Goal: Use online tool/utility: Utilize a website feature to perform a specific function

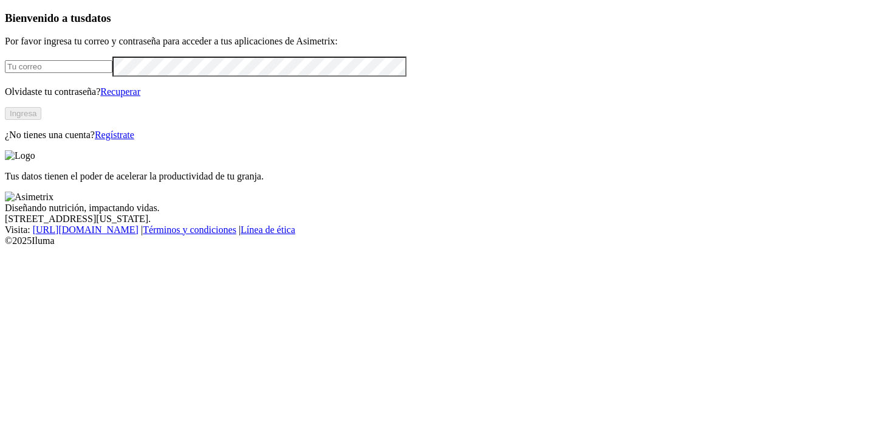
type input "[EMAIL_ADDRESS][PERSON_NAME][DOMAIN_NAME]"
click at [41, 120] on button "Ingresa" at bounding box center [23, 113] width 36 height 13
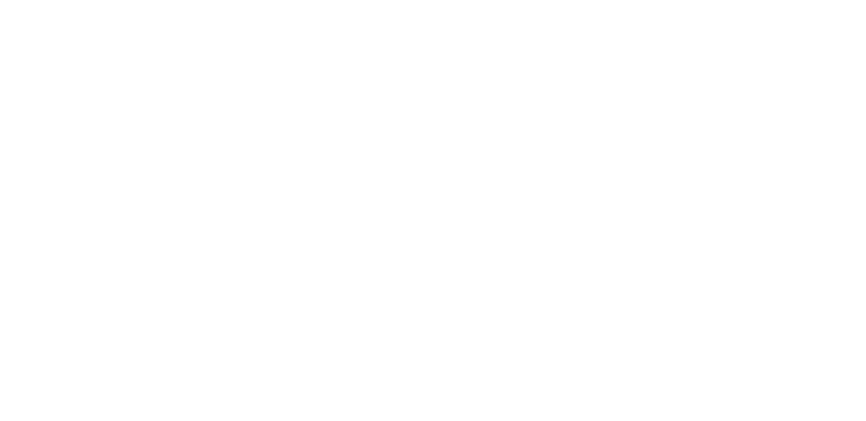
type input "c"
type input "casca"
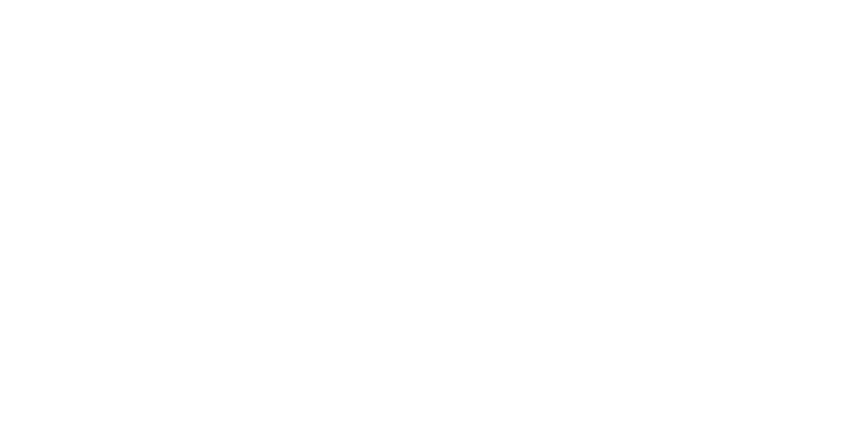
scroll to position [771, 0]
type input "cach"
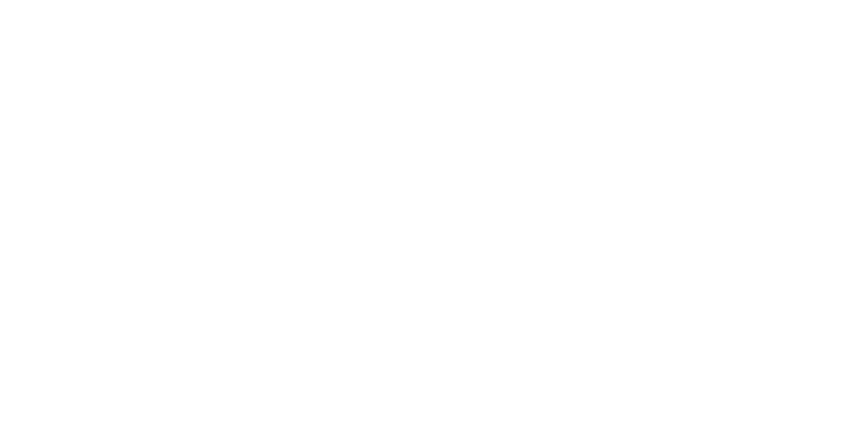
type input "cachirr"
type input "casc"
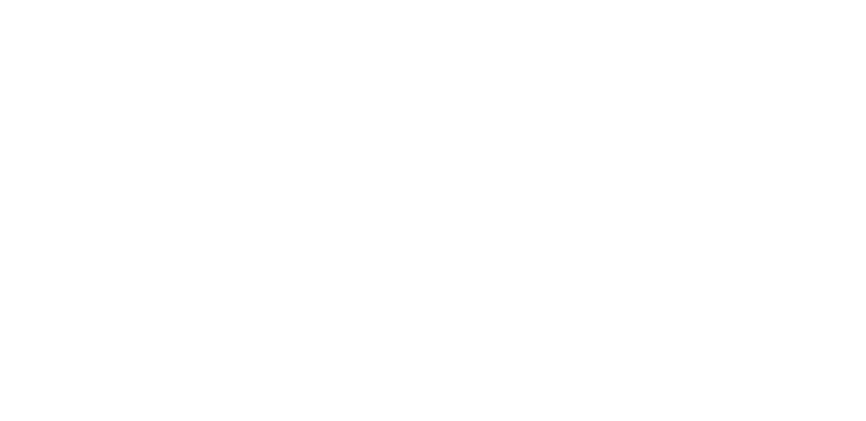
type input "ca"
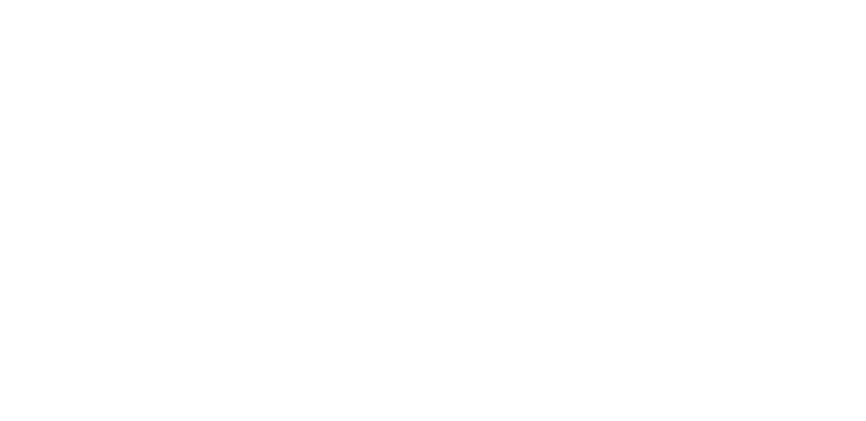
drag, startPoint x: 185, startPoint y: 169, endPoint x: 589, endPoint y: 101, distance: 410.0
drag, startPoint x: 792, startPoint y: 21, endPoint x: 720, endPoint y: 40, distance: 74.3
